Goal: Task Accomplishment & Management: Complete application form

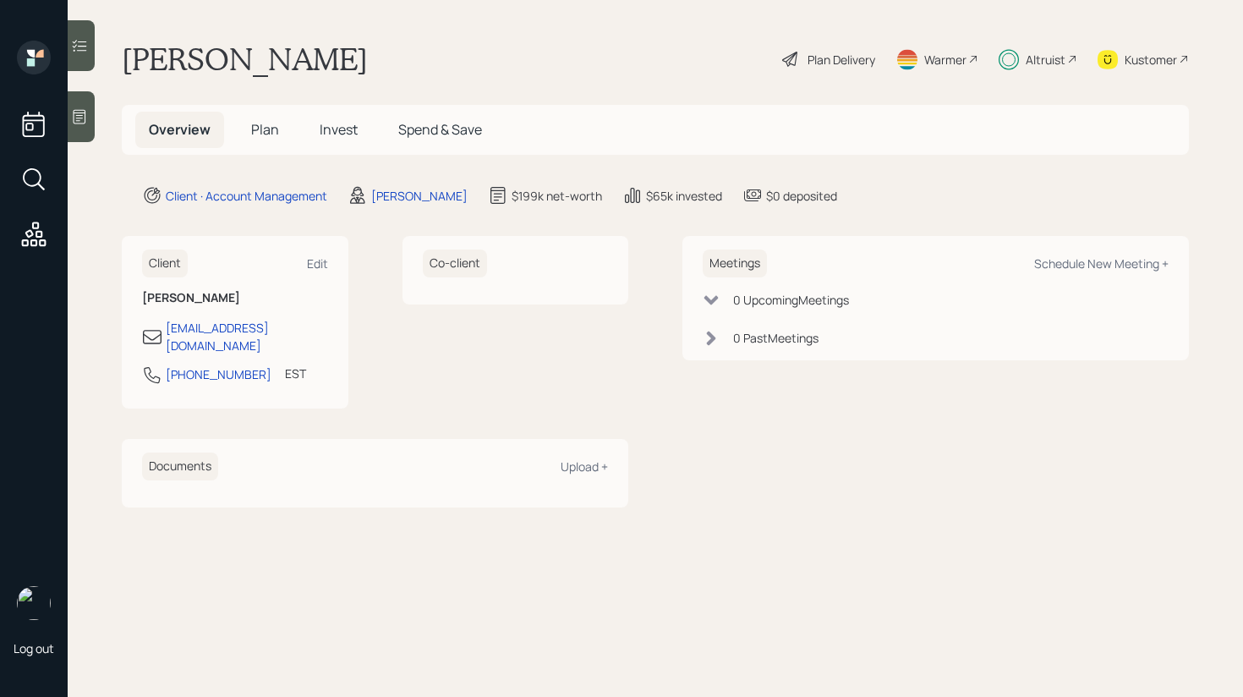
click at [259, 122] on span "Plan" at bounding box center [265, 129] width 28 height 19
